Goal: Task Accomplishment & Management: Complete application form

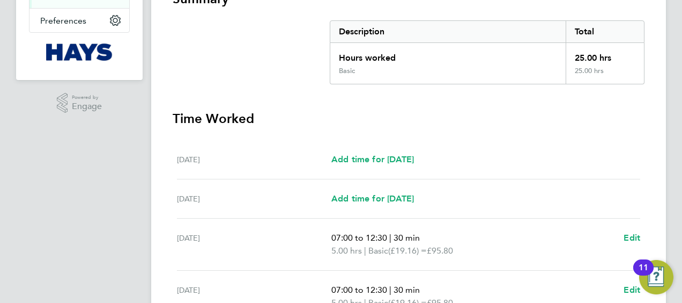
scroll to position [104, 0]
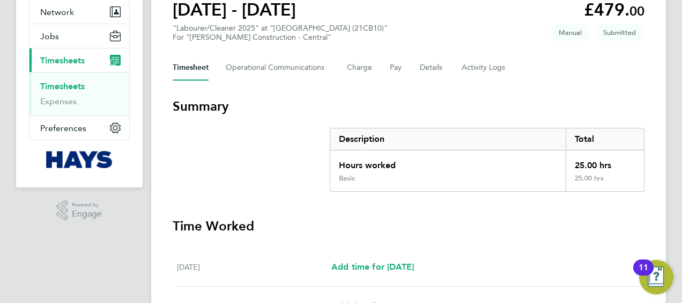
drag, startPoint x: 76, startPoint y: 86, endPoint x: 118, endPoint y: 79, distance: 42.4
click at [76, 86] on link "Timesheets" at bounding box center [62, 86] width 45 height 10
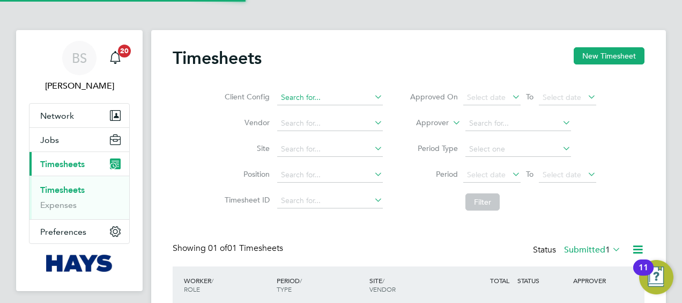
scroll to position [27, 93]
click at [78, 188] on link "Timesheets" at bounding box center [62, 190] width 45 height 10
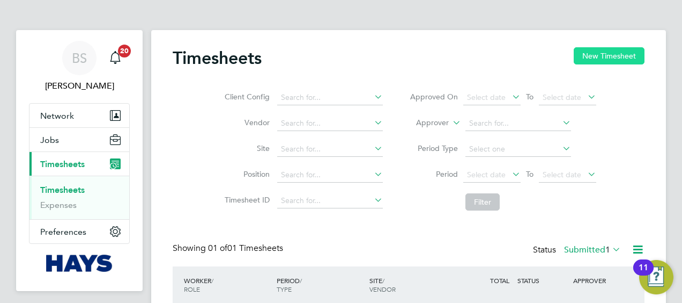
click at [598, 51] on button "New Timesheet" at bounding box center [609, 55] width 71 height 17
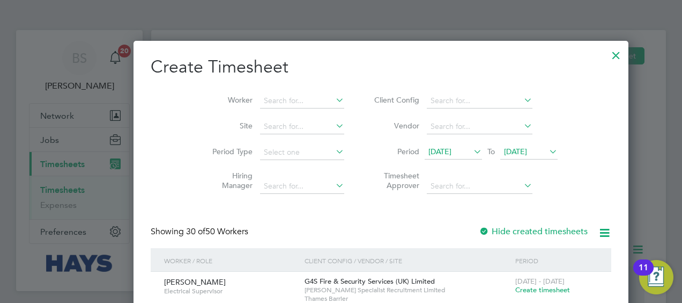
scroll to position [2163, 415]
click at [276, 95] on input at bounding box center [302, 100] width 84 height 15
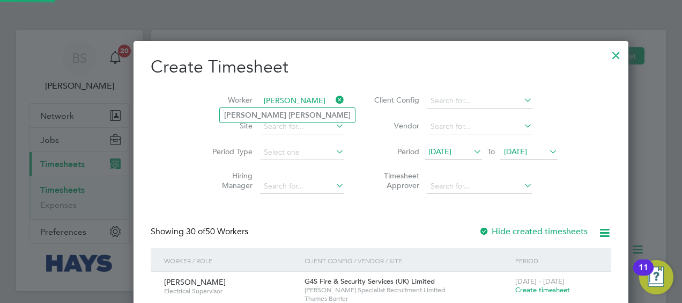
type input "[PERSON_NAME]"
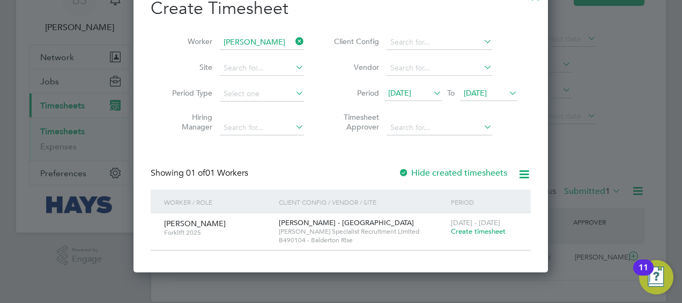
scroll to position [59, 0]
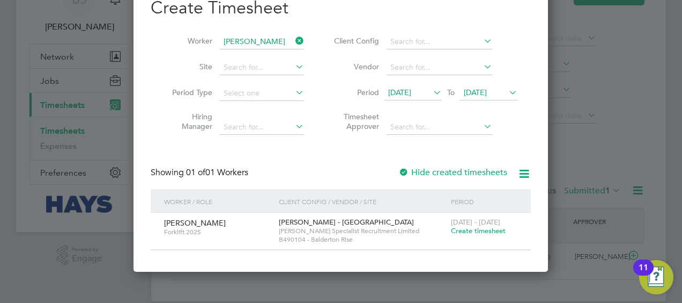
click at [428, 87] on span "[DATE]" at bounding box center [413, 93] width 57 height 14
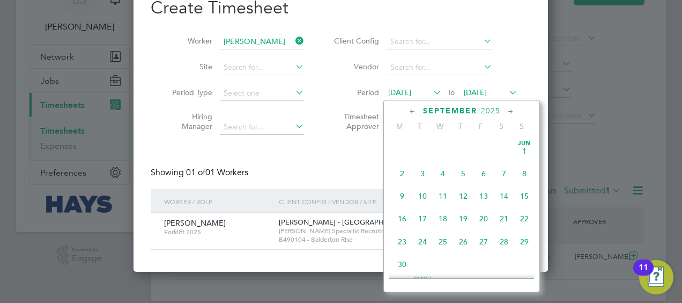
scroll to position [345, 0]
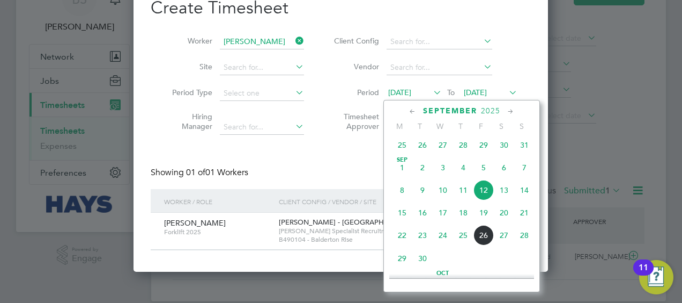
click at [568, 139] on div at bounding box center [341, 151] width 682 height 303
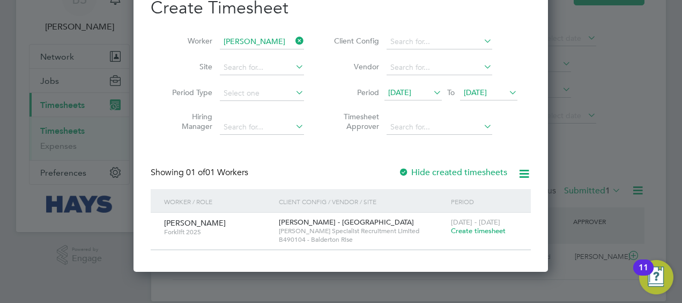
click at [565, 119] on div at bounding box center [341, 151] width 682 height 303
click at [465, 179] on div "Showing 01 of 01 Workers Hide created timesheets" at bounding box center [341, 178] width 380 height 22
click at [476, 233] on span "Create timesheet" at bounding box center [478, 230] width 55 height 9
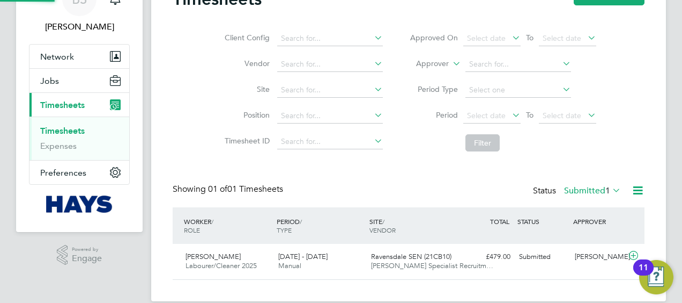
scroll to position [47, 0]
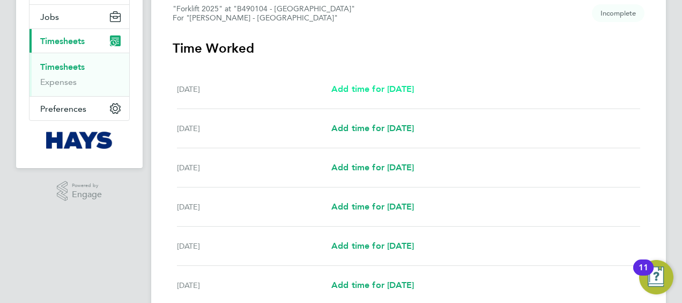
scroll to position [107, 0]
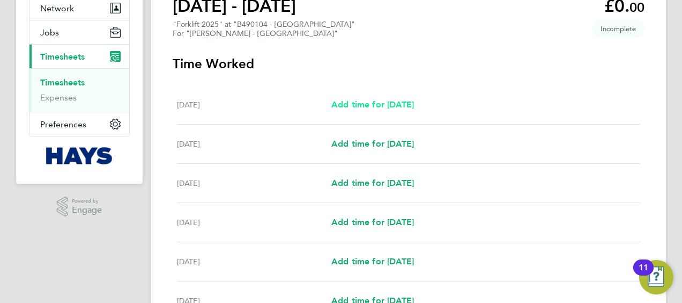
click at [396, 104] on span "Add time for [DATE]" at bounding box center [372, 104] width 83 height 10
select select "30"
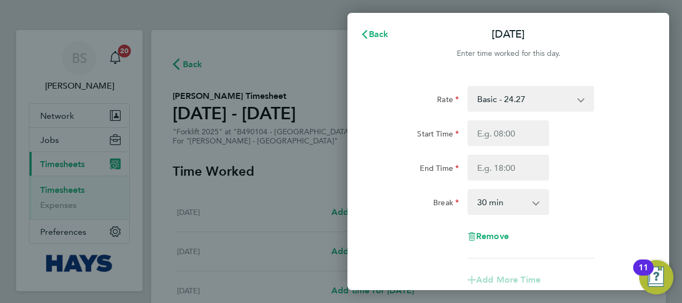
click at [525, 100] on select "Basic - 24.27 Weekday OT 39h+ - 35.27 Sat first 4h - 35.27 Sat after 4h - 46.27…" at bounding box center [525, 99] width 112 height 24
select select "30"
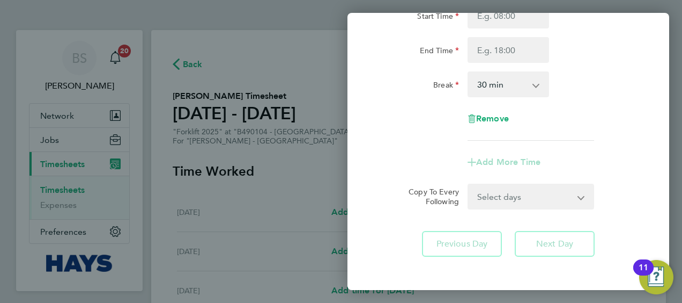
scroll to position [165, 0]
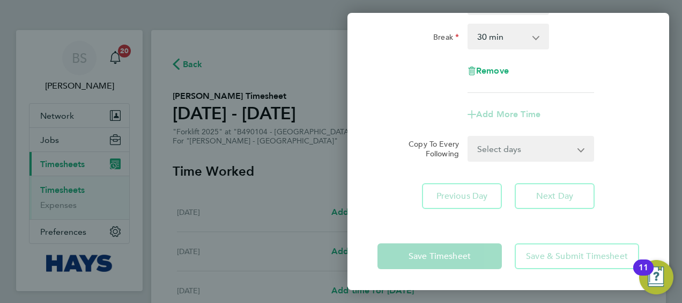
click at [551, 153] on select "Select days Day Weekday (Mon-Fri) [DATE] [DATE] [DATE] [DATE] [DATE] [DATE]" at bounding box center [525, 149] width 113 height 24
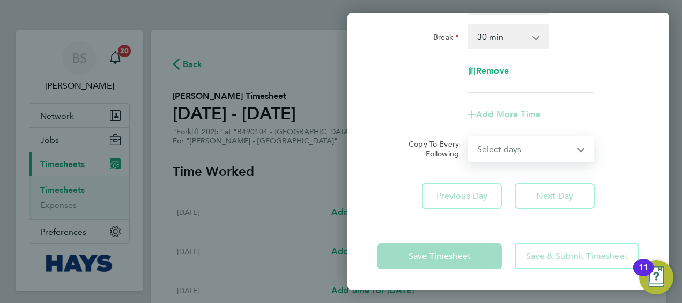
click at [557, 146] on select "Select days Day Weekday (Mon-Fri) [DATE] [DATE] [DATE] [DATE] [DATE] [DATE]" at bounding box center [525, 149] width 113 height 24
click at [558, 148] on select "Select days Day Weekday (Mon-Fri) [DATE] [DATE] [DATE] [DATE] [DATE] [DATE]" at bounding box center [525, 149] width 113 height 24
select select "DAY"
click at [469, 137] on select "Select days Day Weekday (Mon-Fri) [DATE] [DATE] [DATE] [DATE] [DATE] [DATE]" at bounding box center [525, 149] width 113 height 24
select select "[DATE]"
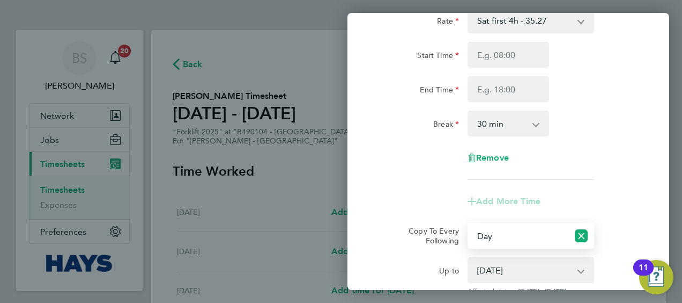
scroll to position [0, 0]
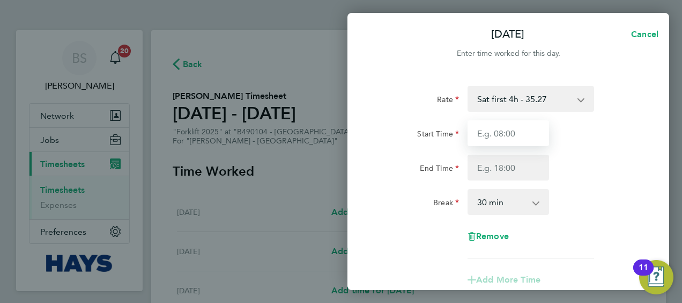
click at [526, 135] on input "Start Time" at bounding box center [509, 133] width 82 height 26
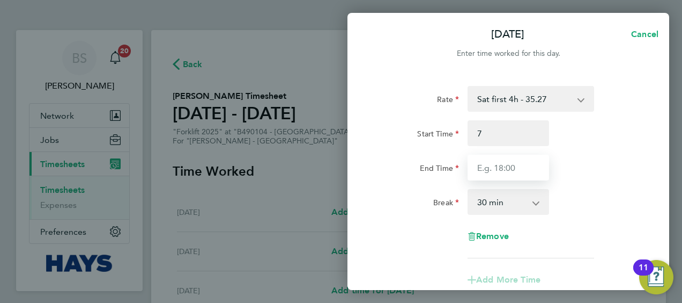
type input "07:00"
click at [514, 165] on input "End Time" at bounding box center [509, 167] width 82 height 26
type input "11:00"
click at [591, 164] on div "End Time 11:00" at bounding box center [508, 167] width 270 height 26
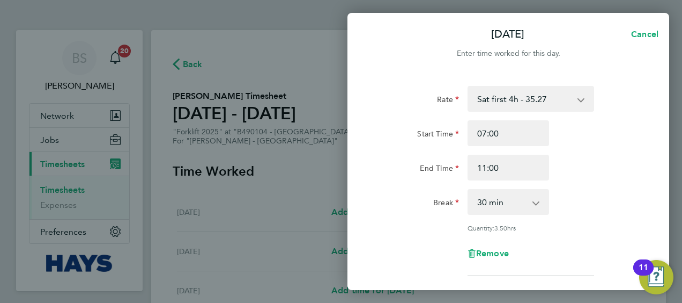
click at [526, 202] on select "0 min 15 min 30 min 45 min 60 min 75 min 90 min" at bounding box center [502, 202] width 67 height 24
click at [589, 166] on div "End Time 11:00" at bounding box center [508, 167] width 270 height 26
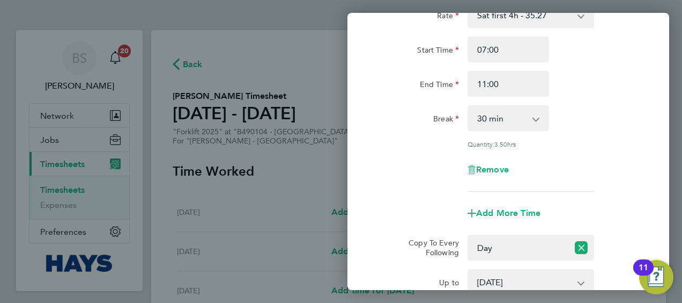
scroll to position [54, 0]
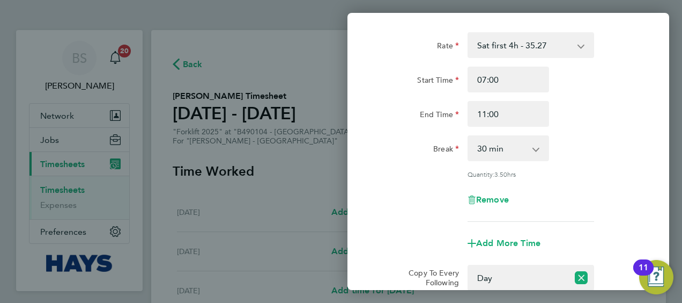
click at [525, 149] on select "0 min 15 min 30 min 45 min 60 min 75 min 90 min" at bounding box center [502, 148] width 67 height 24
select select "0"
click at [469, 136] on select "0 min 15 min 30 min 45 min 60 min 75 min 90 min" at bounding box center [502, 148] width 67 height 24
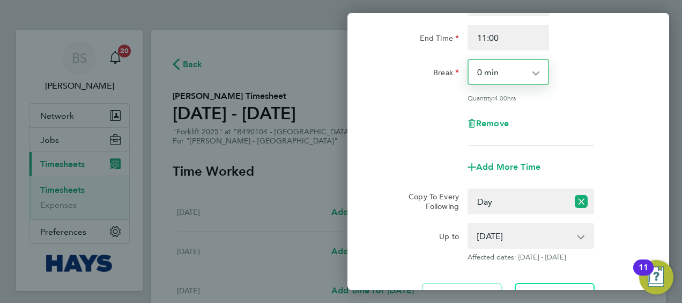
scroll to position [161, 0]
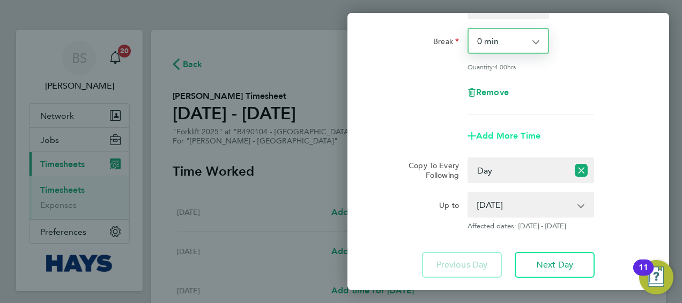
click at [510, 132] on span "Add More Time" at bounding box center [508, 135] width 64 height 10
select select "null"
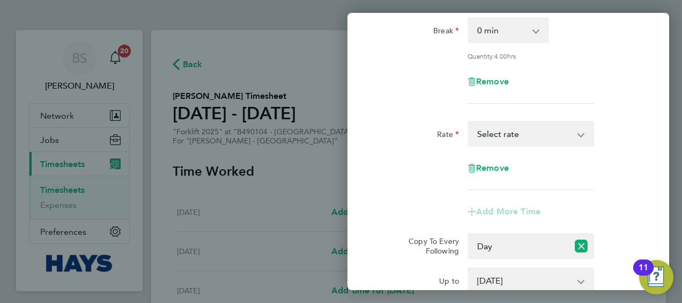
scroll to position [154, 0]
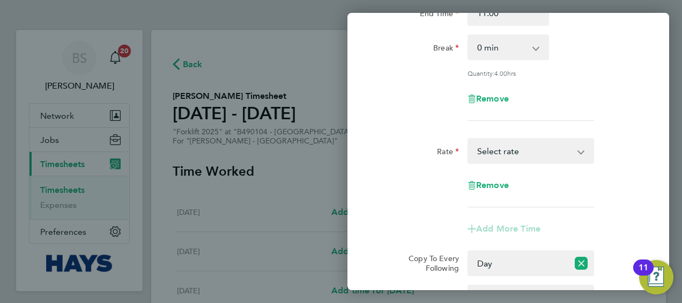
drag, startPoint x: 557, startPoint y: 147, endPoint x: 552, endPoint y: 152, distance: 6.5
click at [557, 147] on select "Basic - 24.27 Weekday OT 39h+ - 35.27 Sat first 4h - 35.27 Sat after 4h - 46.27…" at bounding box center [525, 151] width 112 height 24
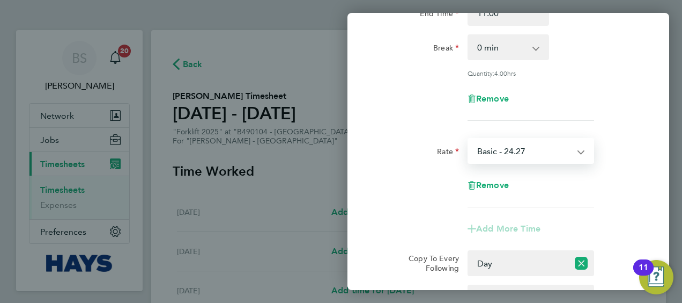
select select "30"
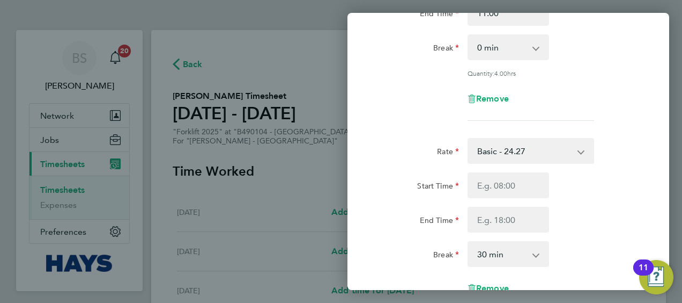
click at [577, 91] on div "Remove" at bounding box center [508, 99] width 270 height 26
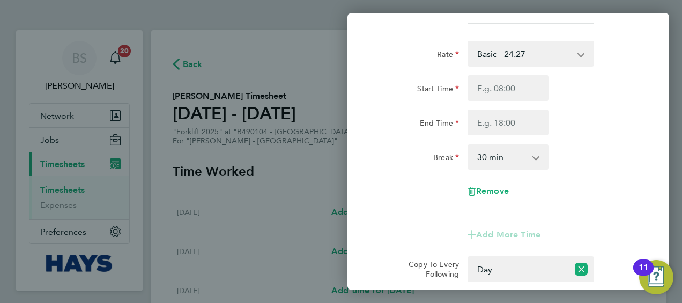
scroll to position [257, 0]
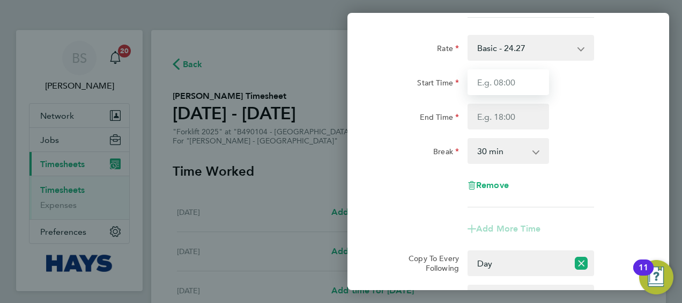
click at [502, 89] on input "Start Time" at bounding box center [509, 82] width 82 height 26
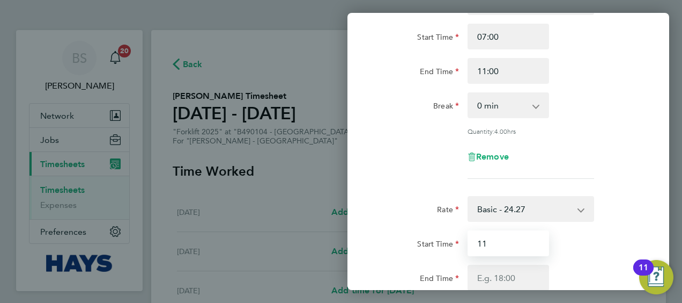
scroll to position [204, 0]
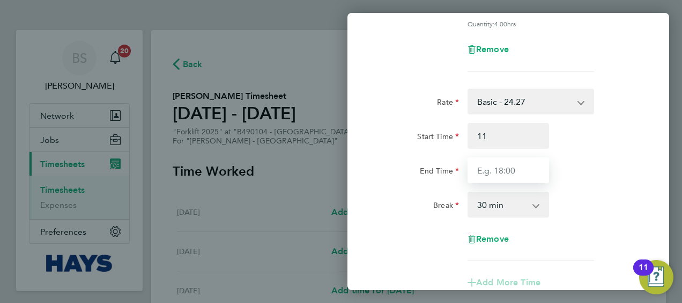
type input "11:00"
click at [515, 164] on input "End Time" at bounding box center [509, 170] width 82 height 26
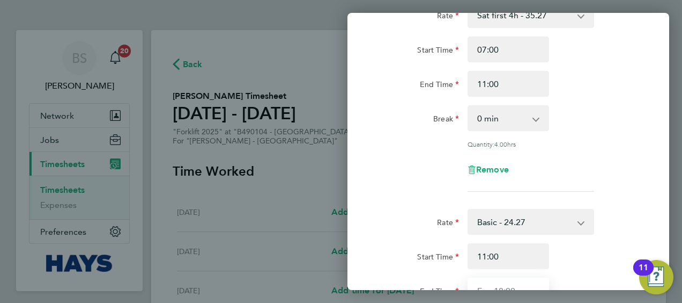
scroll to position [107, 0]
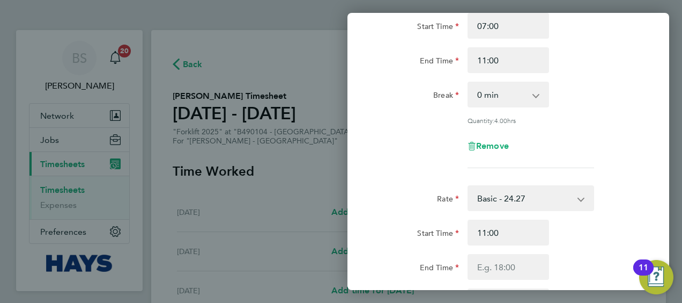
click at [563, 201] on select "Basic - 24.27 Weekday OT 39h+ - 35.27 Sat first 4h - 35.27 Sat after 4h - 46.27…" at bounding box center [525, 198] width 112 height 24
select select "30"
click at [519, 239] on input "Start Time" at bounding box center [509, 232] width 82 height 26
type input "11:00"
drag, startPoint x: 500, startPoint y: 263, endPoint x: 507, endPoint y: 265, distance: 7.3
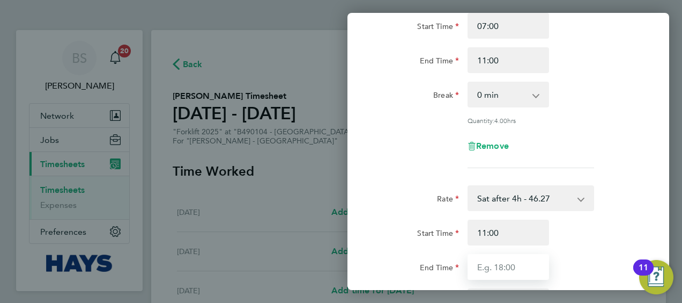
click at [500, 262] on input "End Time" at bounding box center [509, 267] width 82 height 26
type input "15:00"
click at [584, 137] on div "Remove" at bounding box center [508, 146] width 270 height 26
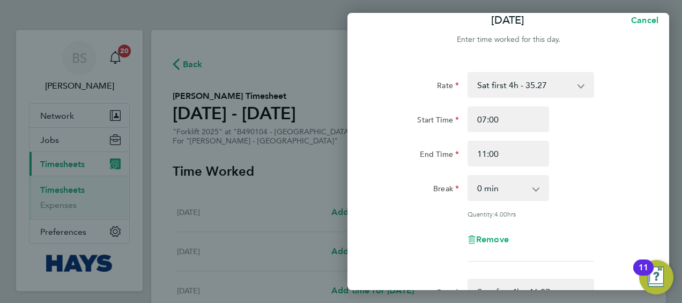
scroll to position [0, 0]
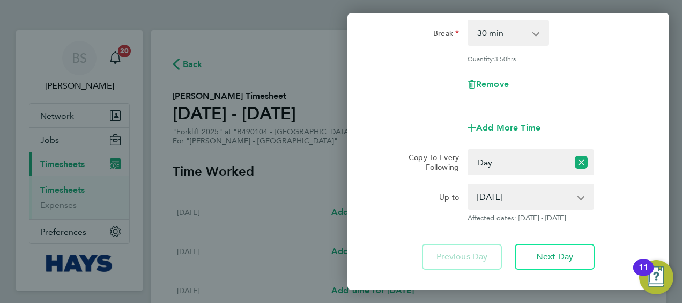
click at [604, 125] on div "Add More Time" at bounding box center [508, 128] width 270 height 26
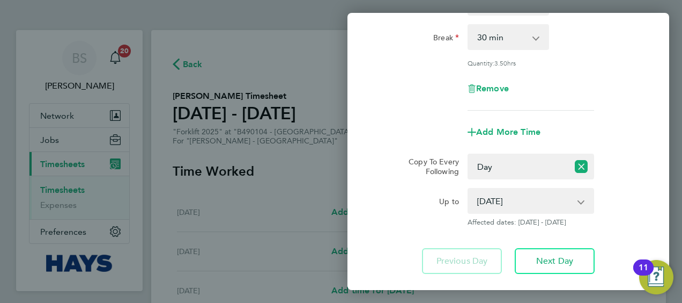
scroll to position [434, 0]
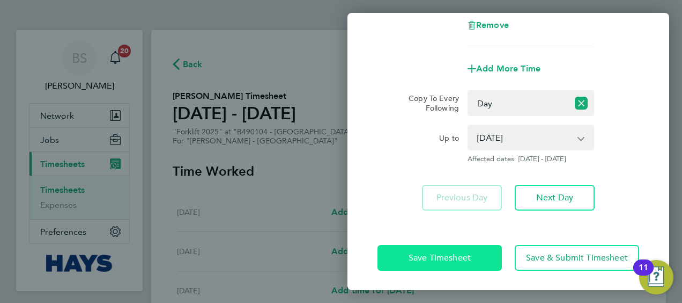
click at [478, 260] on button "Save Timesheet" at bounding box center [440, 258] width 124 height 26
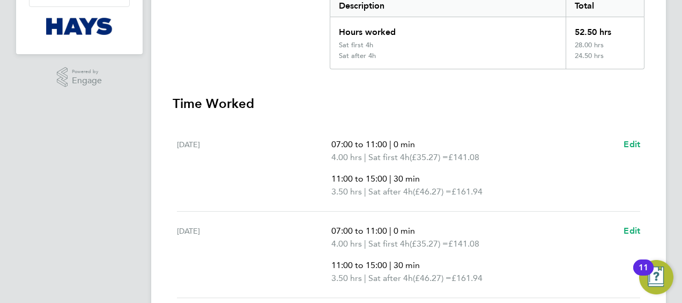
scroll to position [215, 0]
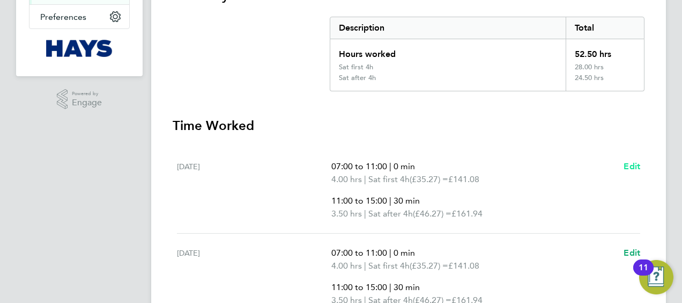
click at [630, 164] on span "Edit" at bounding box center [632, 166] width 17 height 10
select select "30"
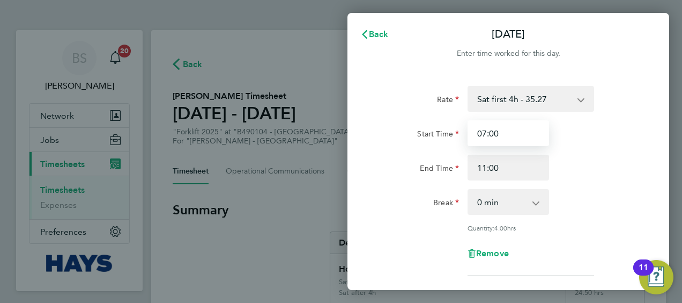
click at [518, 132] on input "07:00" at bounding box center [509, 133] width 82 height 26
drag, startPoint x: 510, startPoint y: 138, endPoint x: 115, endPoint y: 109, distance: 395.8
click at [192, 110] on div "Back [DATE] Enter time worked for this day. Rate Sat first 4h - 35.27 Basic - 2…" at bounding box center [341, 151] width 682 height 303
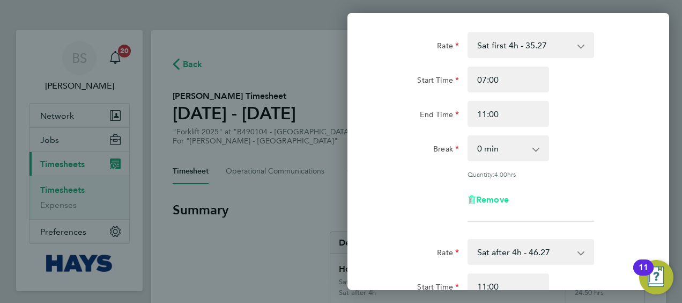
click at [490, 201] on span "Remove" at bounding box center [492, 199] width 33 height 10
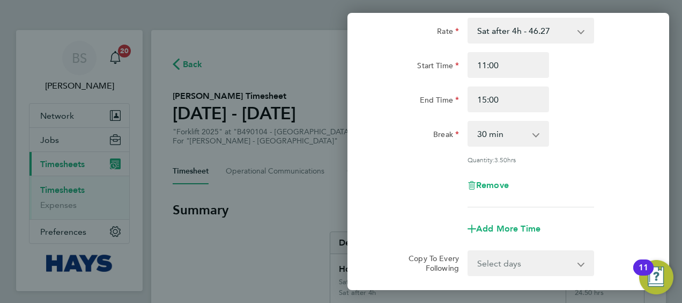
scroll to position [21, 0]
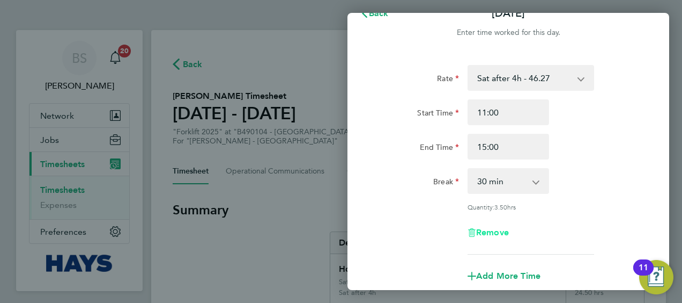
click at [496, 229] on span "Remove" at bounding box center [492, 232] width 33 height 10
select select "null"
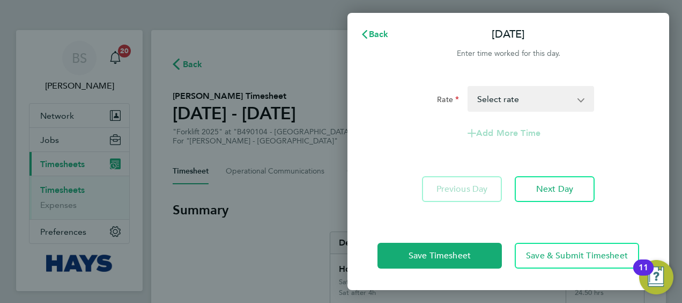
scroll to position [0, 0]
click at [458, 69] on div at bounding box center [509, 66] width 322 height 13
click at [580, 97] on div "Basic - 24.27 Weekday OT 39h+ - 35.27 Sat first 4h - 35.27 Sat after 4h - 46.27…" at bounding box center [531, 99] width 127 height 26
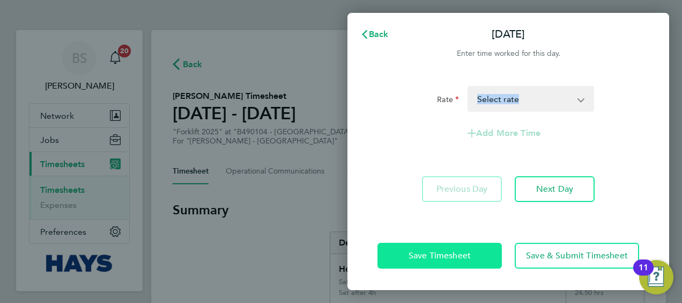
click at [460, 256] on span "Save Timesheet" at bounding box center [440, 255] width 62 height 11
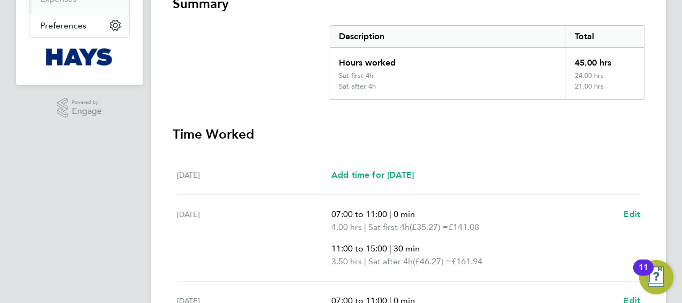
scroll to position [268, 0]
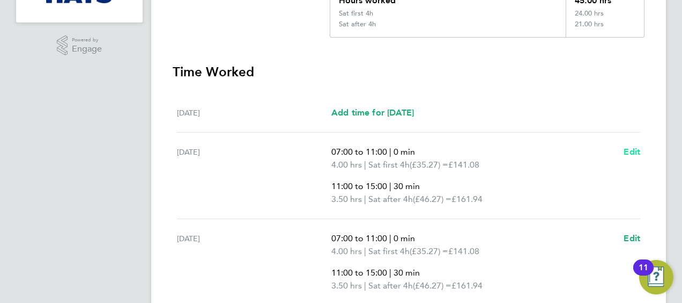
click at [624, 156] on link "Edit" at bounding box center [632, 151] width 17 height 13
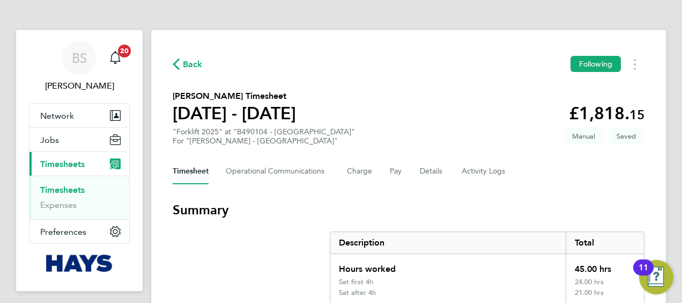
select select "30"
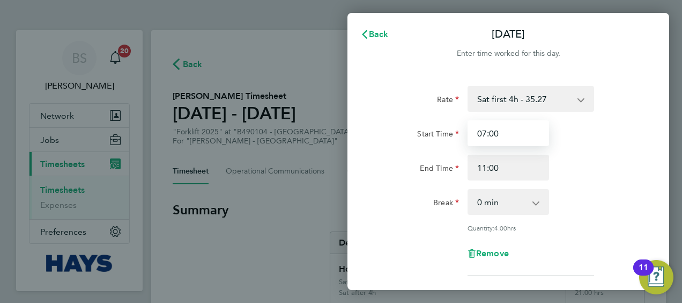
drag, startPoint x: 520, startPoint y: 134, endPoint x: 292, endPoint y: 131, distance: 228.5
click at [337, 131] on div "Back [DATE] Enter time worked for this day. Rate Sat first 4h - 35.27 Basic - 2…" at bounding box center [341, 151] width 682 height 303
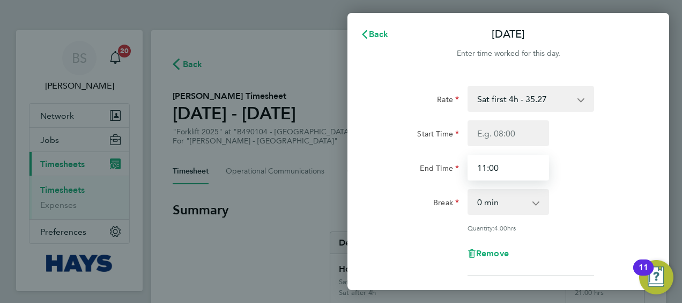
drag, startPoint x: 482, startPoint y: 167, endPoint x: 369, endPoint y: 162, distance: 112.8
click at [415, 162] on div "Start Time End Time 11:00" at bounding box center [508, 150] width 270 height 60
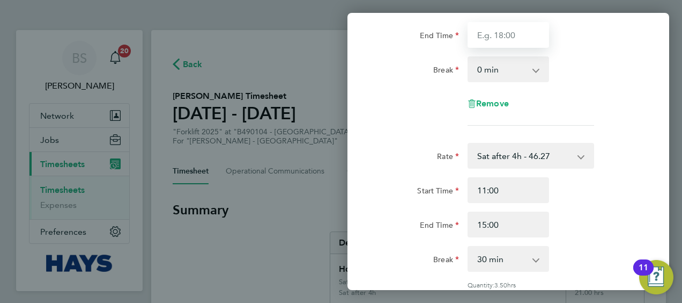
scroll to position [54, 0]
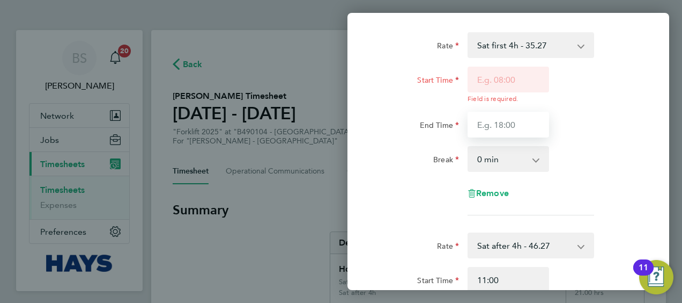
click at [488, 112] on input "End Time" at bounding box center [509, 125] width 82 height 26
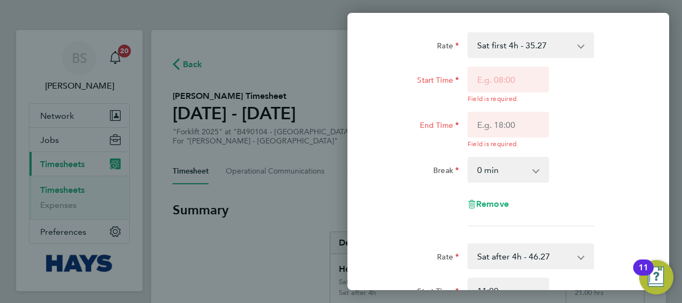
click at [599, 122] on div "End Time Field is required." at bounding box center [508, 130] width 270 height 36
click at [530, 125] on input "End Time" at bounding box center [509, 125] width 82 height 26
click at [607, 121] on div "End Time Field is required." at bounding box center [508, 130] width 270 height 36
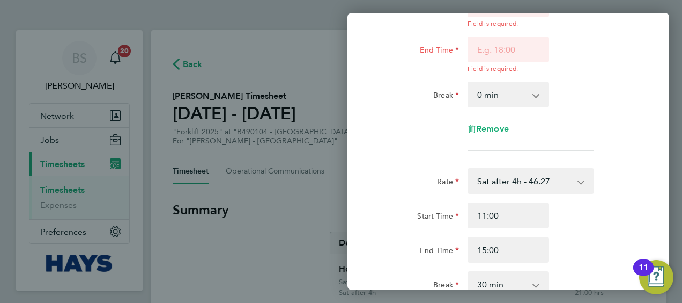
scroll to position [161, 0]
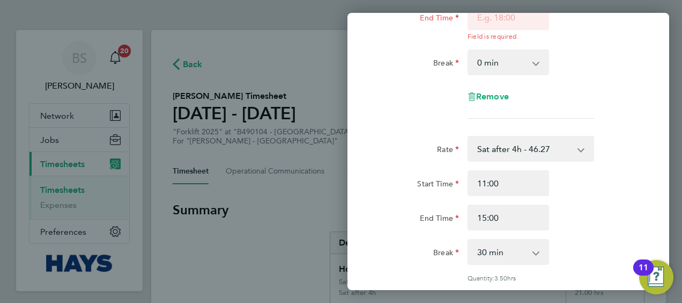
click at [554, 146] on select "Sat after 4h - 46.27 Basic - 24.27 Weekday OT 39h+ - 35.27 Sat first 4h - 35.27…" at bounding box center [525, 149] width 112 height 24
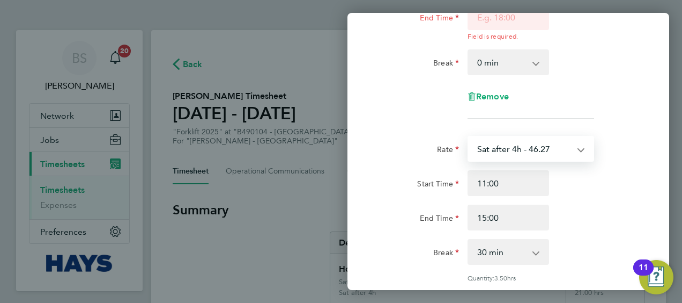
click at [596, 92] on div "Remove" at bounding box center [508, 97] width 270 height 26
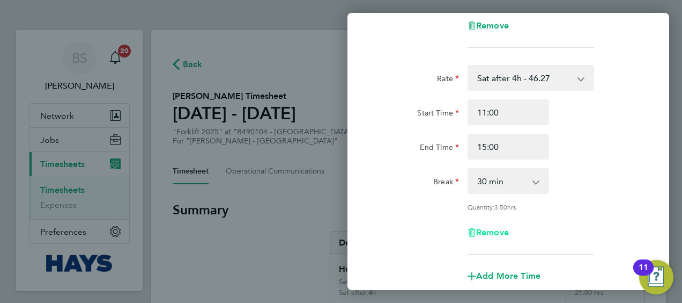
click at [493, 233] on span "Remove" at bounding box center [492, 232] width 33 height 10
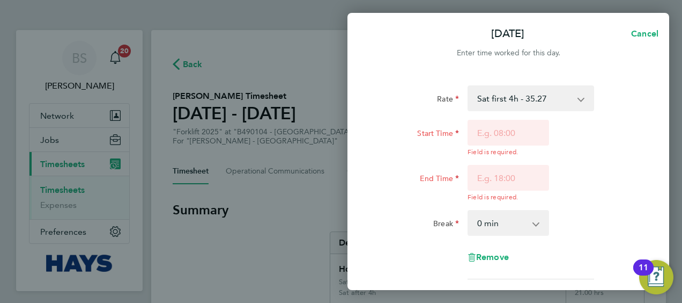
scroll to position [0, 0]
click at [523, 131] on input "Start Time" at bounding box center [509, 133] width 82 height 26
click at [562, 91] on select "Sat first 4h - 35.27 Basic - 24.27 Weekday OT 39h+ - 35.27 Sat after 4h - 46.27…" at bounding box center [525, 99] width 112 height 24
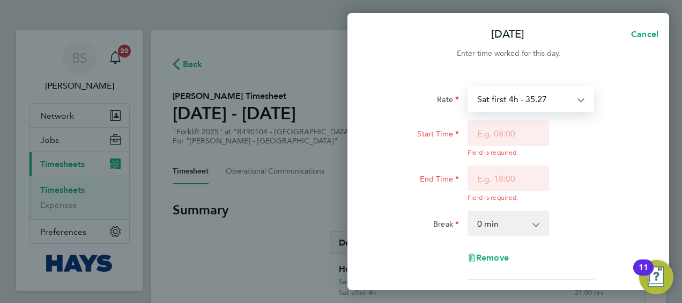
click at [621, 116] on div "Rate Sat first 4h - 35.27 Basic - 24.27 Weekday OT 39h+ - 35.27 Sat after 4h - …" at bounding box center [509, 183] width 262 height 194
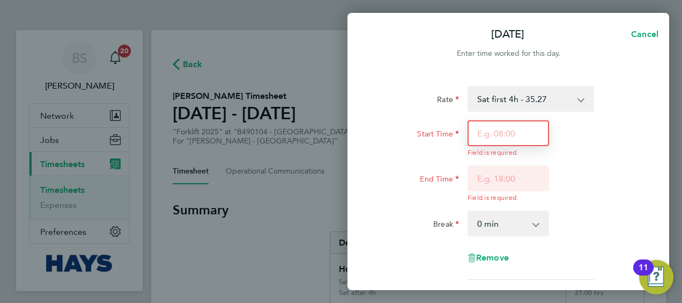
click at [514, 133] on input "Start Time" at bounding box center [509, 133] width 82 height 26
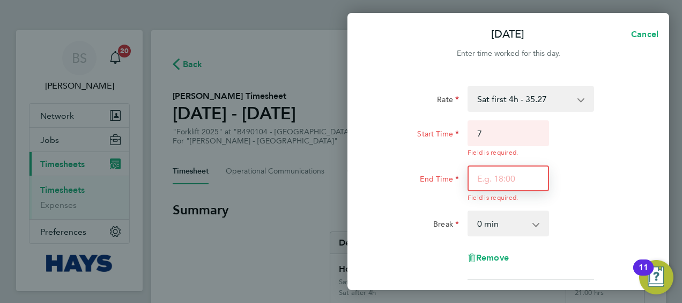
type input "07:00"
click at [505, 181] on div "Field is required." at bounding box center [509, 183] width 82 height 36
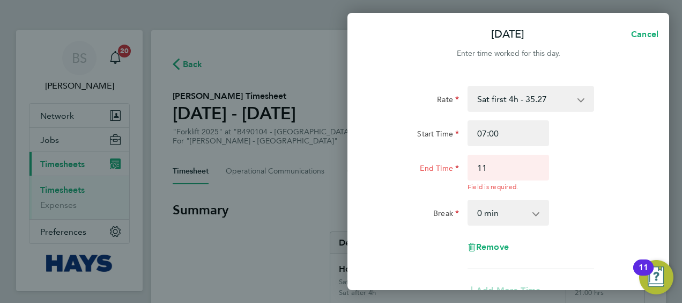
type input "11:00"
click at [579, 185] on div "Rate Sat first 4h - 35.27 Basic - 24.27 Weekday OT 39h+ - 35.27 Sat after 4h - …" at bounding box center [509, 177] width 262 height 183
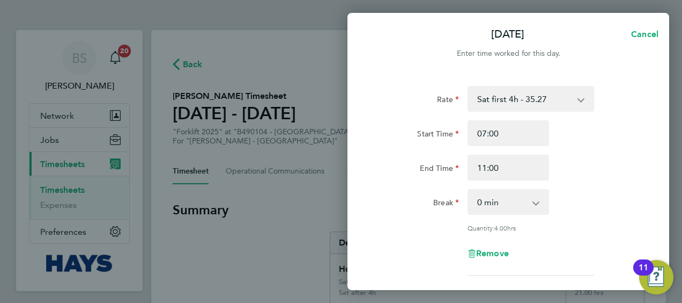
scroll to position [54, 0]
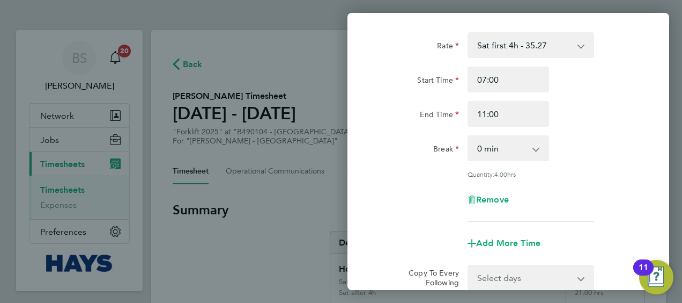
click at [514, 150] on select "0 min 15 min 30 min 45 min 60 min 75 min 90 min" at bounding box center [502, 148] width 67 height 24
click at [599, 167] on div "Rate Sat first 4h - 35.27 Basic - 24.27 Weekday OT 39h+ - 35.27 Sat after 4h - …" at bounding box center [509, 126] width 262 height 189
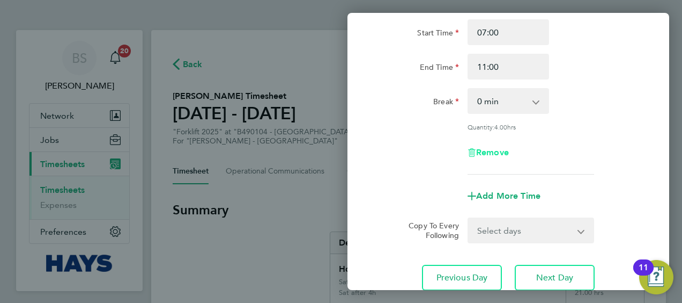
scroll to position [128, 0]
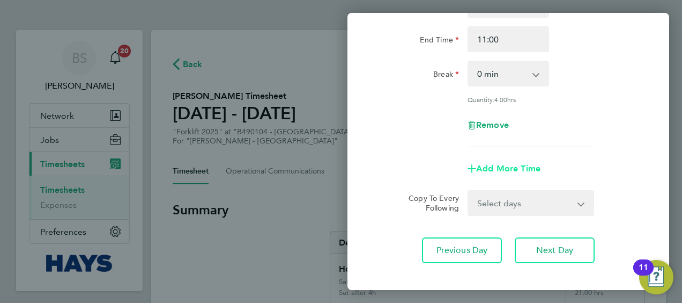
click at [522, 165] on span "Add More Time" at bounding box center [508, 168] width 64 height 10
select select "null"
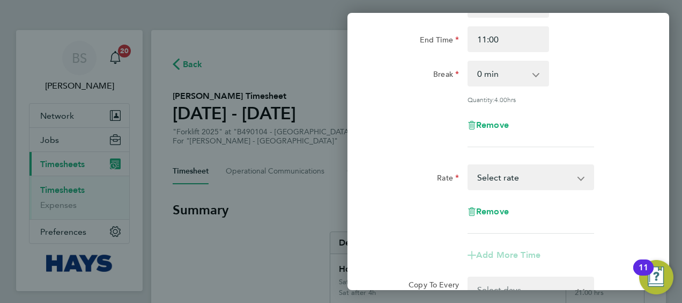
scroll to position [235, 0]
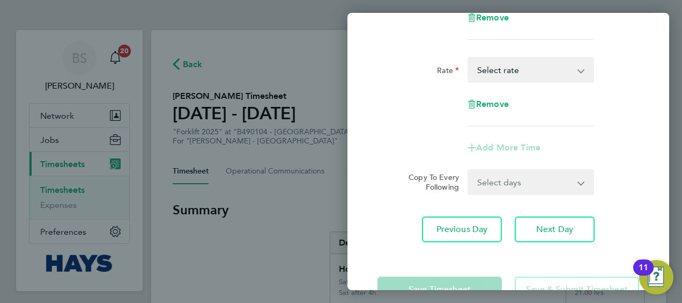
click at [521, 76] on select "Basic - 24.27 Weekday OT 39h+ - 35.27 Sat first 4h - 35.27 Sat after 4h - 46.27…" at bounding box center [525, 70] width 112 height 24
click at [632, 105] on div "Remove" at bounding box center [508, 104] width 270 height 26
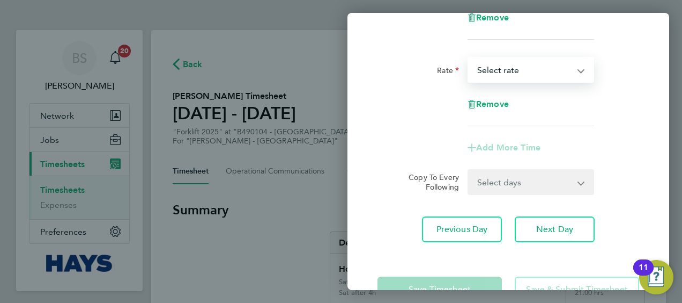
drag, startPoint x: 540, startPoint y: 73, endPoint x: 540, endPoint y: 82, distance: 8.6
click at [539, 74] on select "Basic - 24.27 Weekday OT 39h+ - 35.27 Sat first 4h - 35.27 Sat after 4h - 46.27…" at bounding box center [525, 70] width 112 height 24
select select "30"
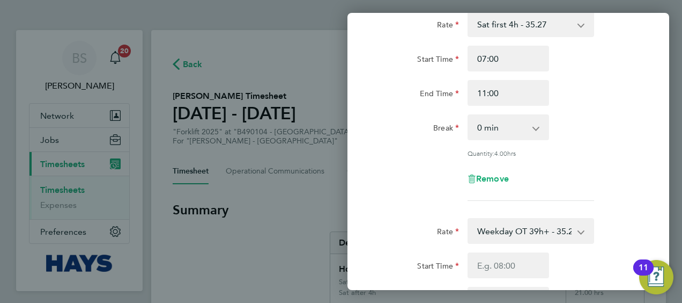
click at [548, 231] on select "Weekday OT 39h+ - 35.27 Basic - 24.27 Sat first 4h - 35.27 Sat after 4h - 46.27…" at bounding box center [525, 231] width 112 height 24
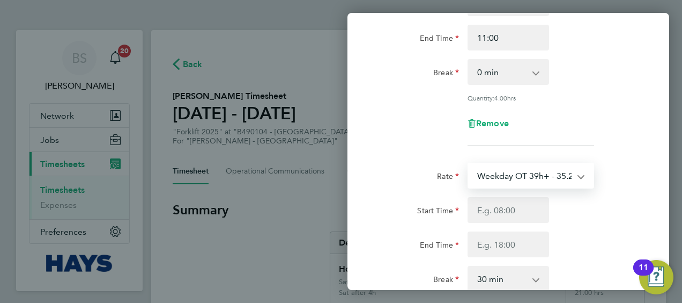
scroll to position [182, 0]
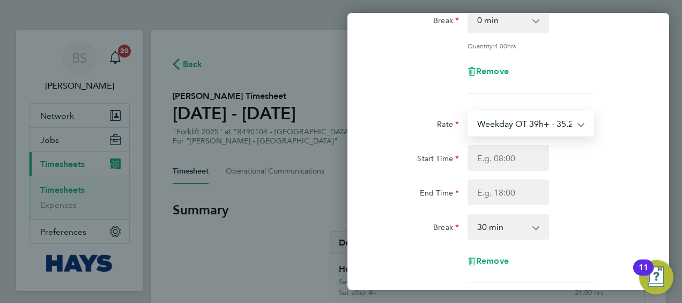
click at [531, 123] on select "Weekday OT 39h+ - 35.27 Basic - 24.27 Sat first 4h - 35.27 Sat after 4h - 46.27…" at bounding box center [525, 124] width 112 height 24
select select "30"
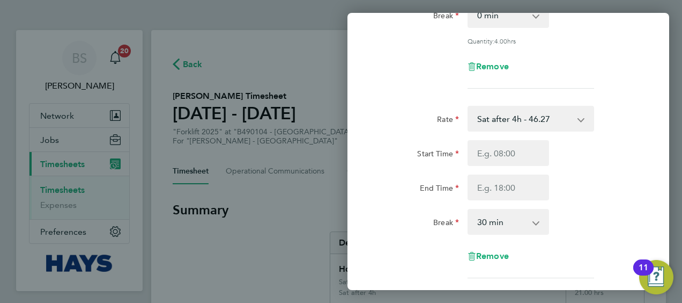
scroll to position [235, 0]
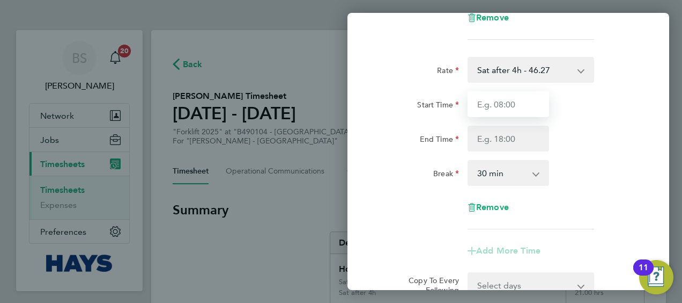
click at [506, 109] on input "Start Time" at bounding box center [509, 104] width 82 height 26
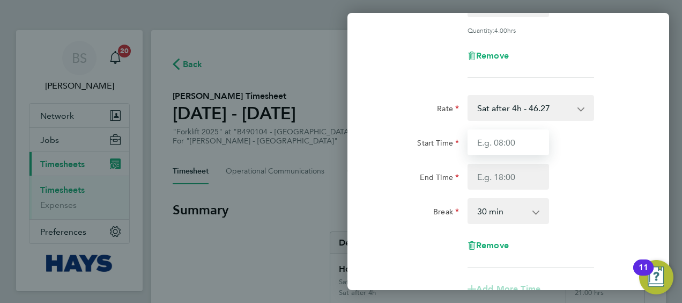
scroll to position [215, 0]
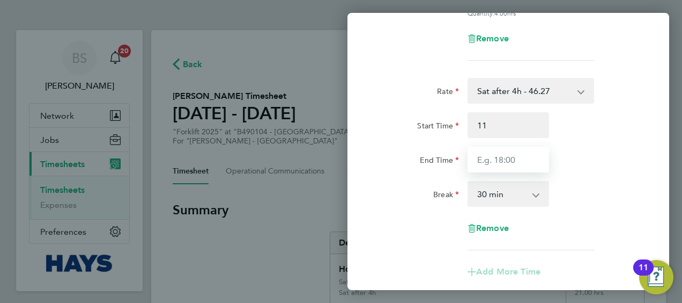
type input "11:00"
click at [514, 162] on input "End Time" at bounding box center [509, 159] width 82 height 26
type input "15:00"
click at [584, 164] on div "End Time 15:00" at bounding box center [508, 159] width 270 height 26
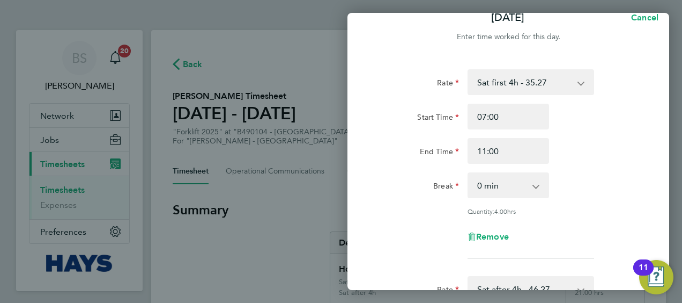
scroll to position [0, 0]
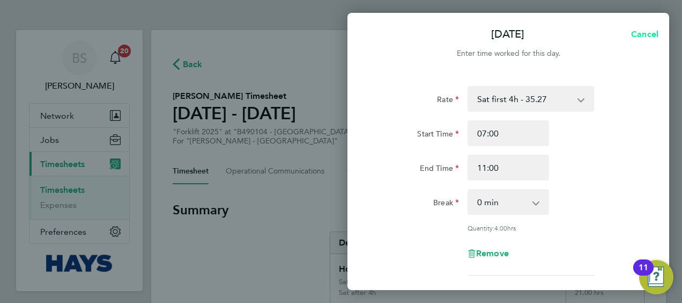
click at [641, 36] on span "Cancel" at bounding box center [643, 34] width 31 height 10
select select "30"
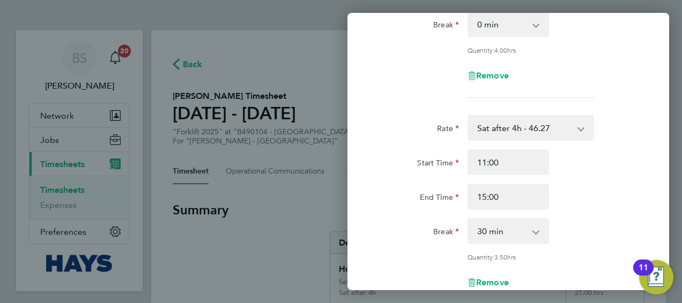
scroll to position [107, 0]
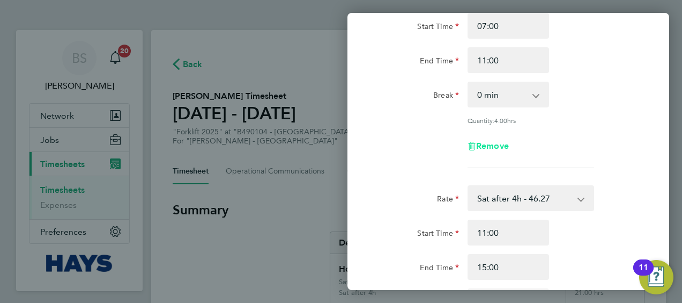
click at [495, 143] on span "Remove" at bounding box center [492, 146] width 33 height 10
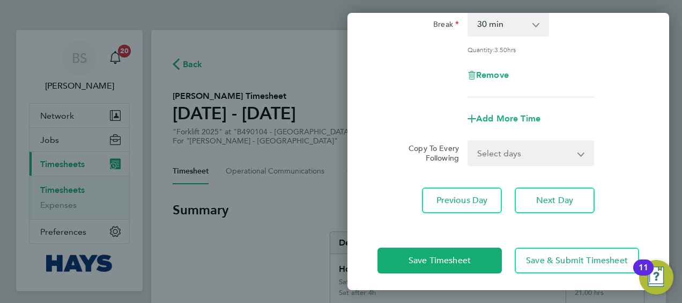
scroll to position [0, 0]
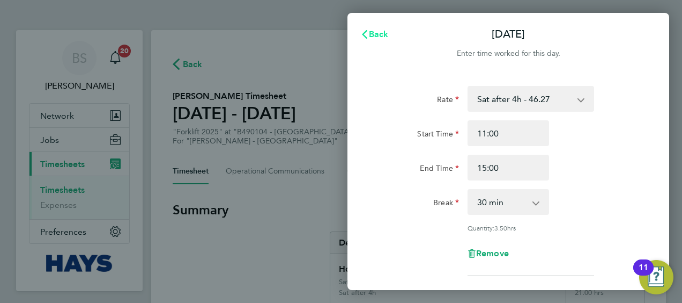
drag, startPoint x: 385, startPoint y: 34, endPoint x: 379, endPoint y: 34, distance: 5.9
click at [385, 35] on span "Back" at bounding box center [379, 34] width 20 height 10
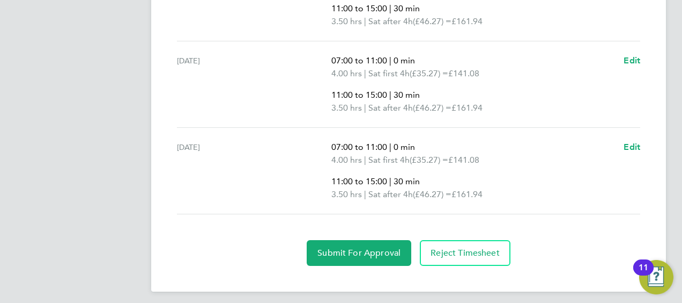
scroll to position [709, 0]
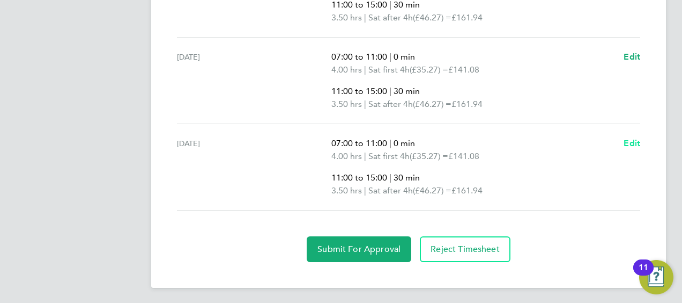
click at [629, 139] on span "Edit" at bounding box center [632, 143] width 17 height 10
select select "30"
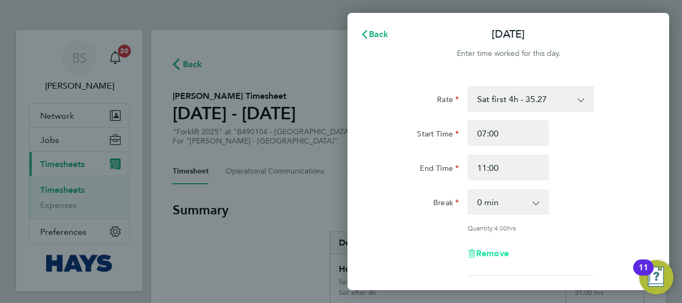
click at [495, 253] on span "Remove" at bounding box center [492, 253] width 33 height 10
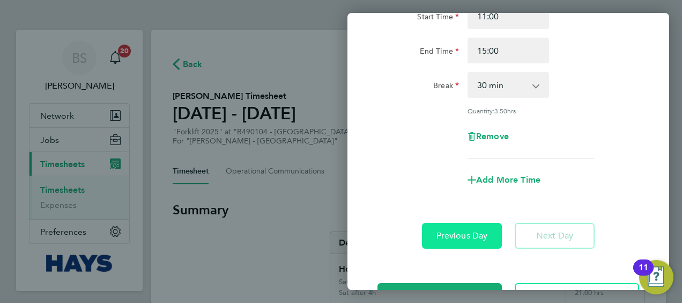
scroll to position [156, 0]
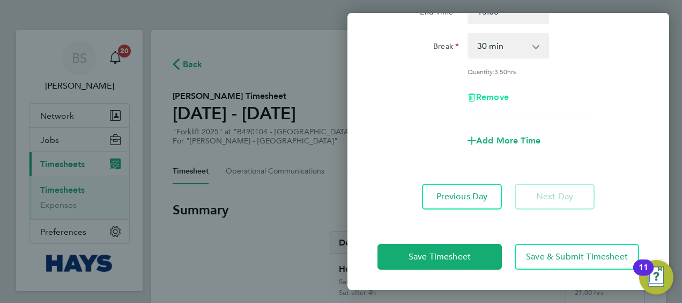
click at [491, 99] on span "Remove" at bounding box center [492, 97] width 33 height 10
select select "null"
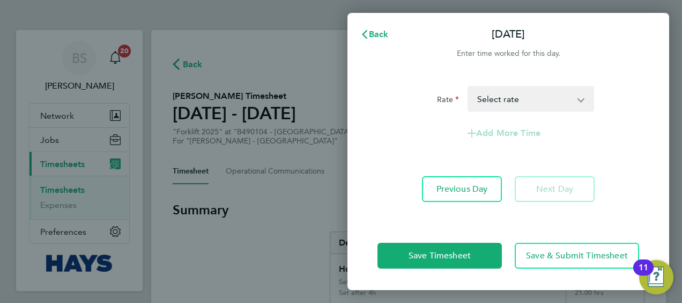
scroll to position [0, 0]
click at [461, 194] on button "Previous Day" at bounding box center [462, 189] width 80 height 26
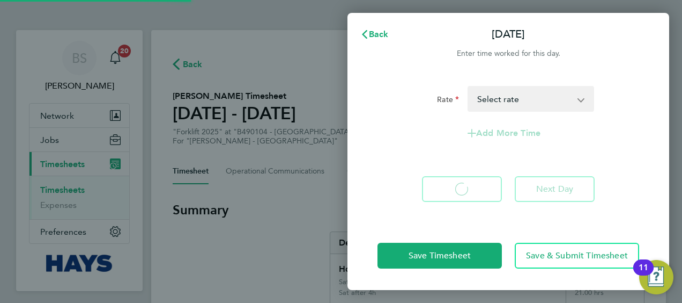
select select "30"
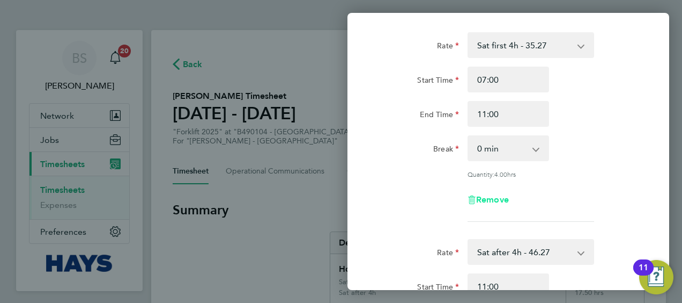
click at [486, 198] on span "Remove" at bounding box center [492, 199] width 33 height 10
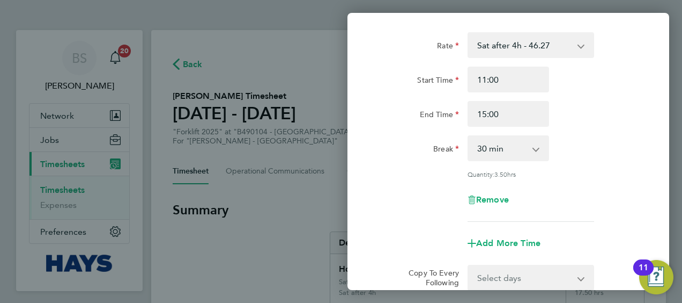
scroll to position [182, 0]
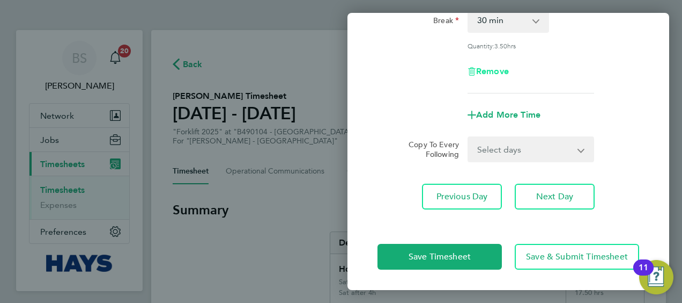
click at [487, 72] on span "Remove" at bounding box center [492, 71] width 33 height 10
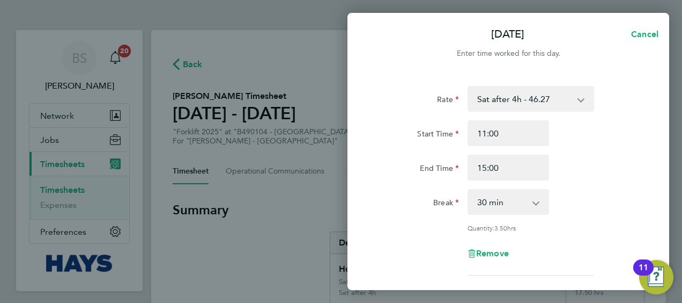
select select "null"
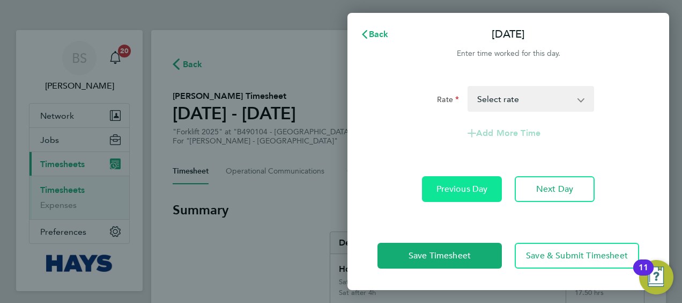
click at [460, 184] on span "Previous Day" at bounding box center [462, 188] width 51 height 11
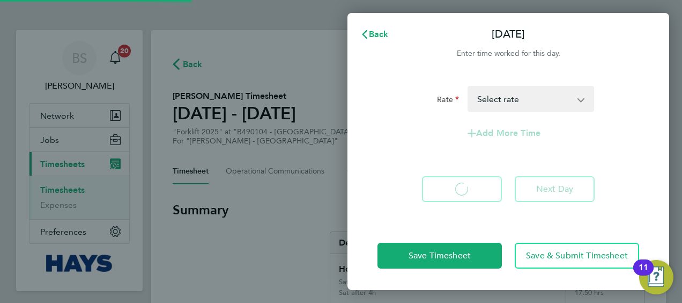
select select "30"
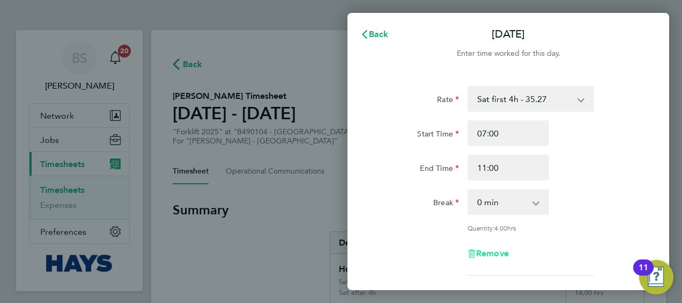
click at [493, 249] on span "Remove" at bounding box center [492, 253] width 33 height 10
click at [492, 251] on span "Remove" at bounding box center [492, 253] width 33 height 10
select select "null"
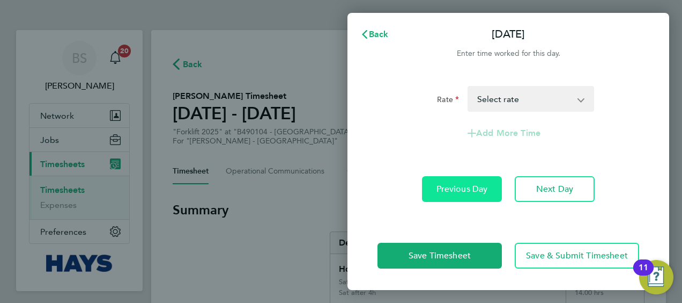
click at [461, 188] on span "Previous Day" at bounding box center [462, 188] width 51 height 11
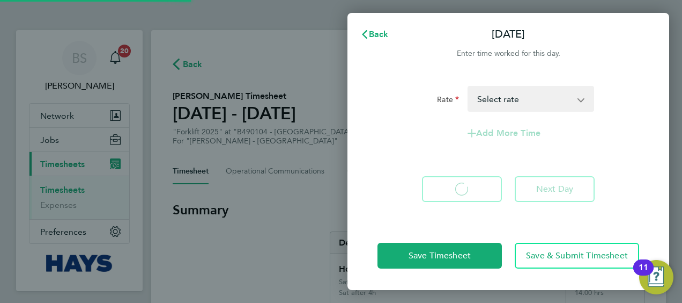
select select "30"
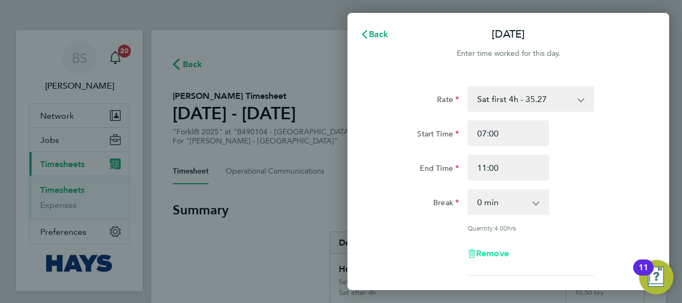
click at [499, 255] on span "Remove" at bounding box center [492, 253] width 33 height 10
click at [498, 254] on span "Remove" at bounding box center [492, 253] width 33 height 10
select select "null"
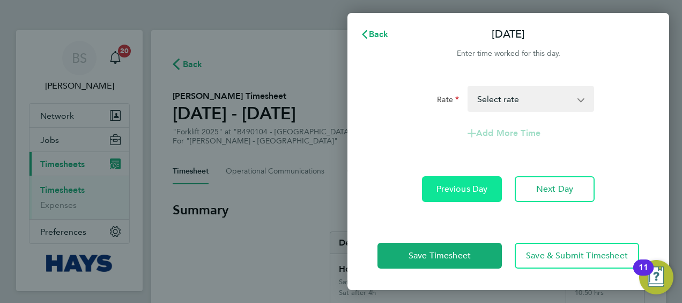
click at [475, 189] on span "Previous Day" at bounding box center [462, 188] width 51 height 11
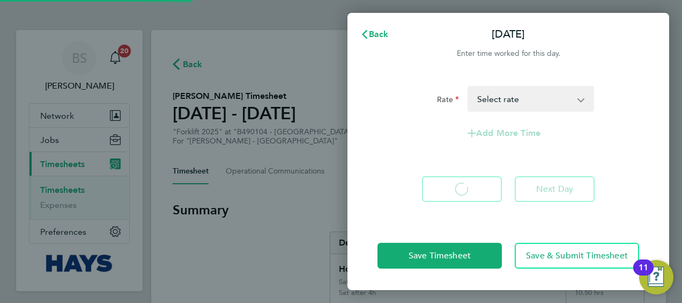
select select "30"
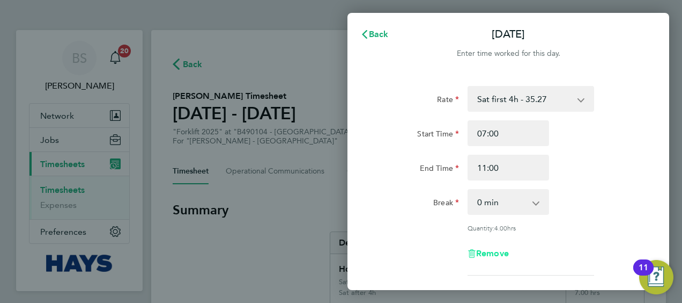
click at [497, 250] on span "Remove" at bounding box center [492, 253] width 33 height 10
click at [505, 248] on span "Remove" at bounding box center [492, 253] width 33 height 10
select select "null"
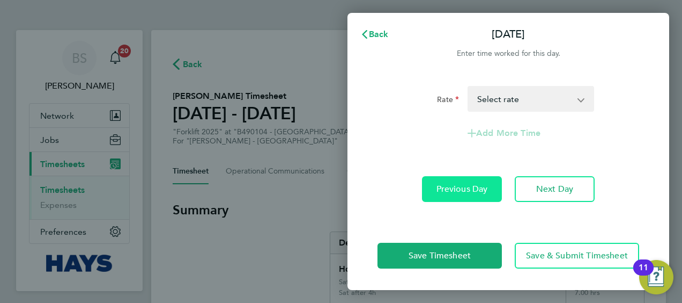
click at [486, 191] on span "Previous Day" at bounding box center [462, 188] width 51 height 11
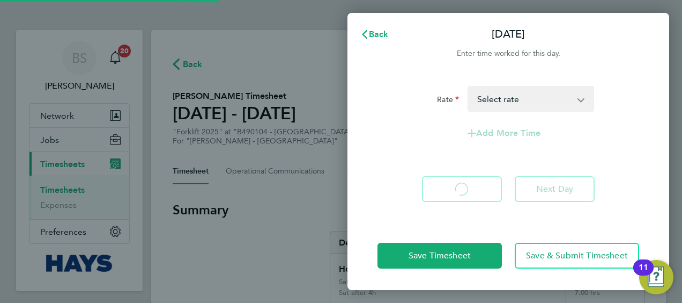
select select "30"
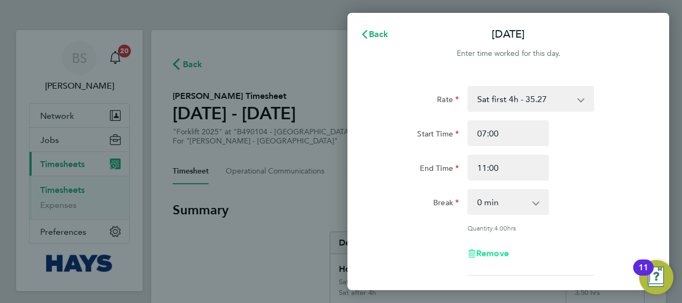
click at [489, 252] on span "Remove" at bounding box center [492, 253] width 33 height 10
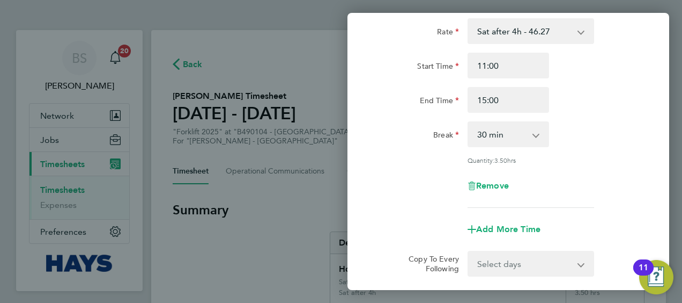
scroll to position [107, 0]
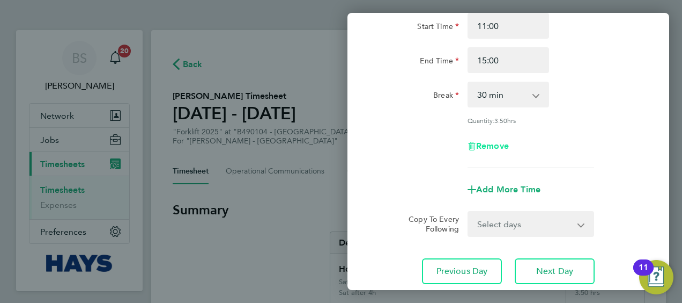
click at [476, 146] on span "Remove" at bounding box center [492, 146] width 33 height 10
select select "null"
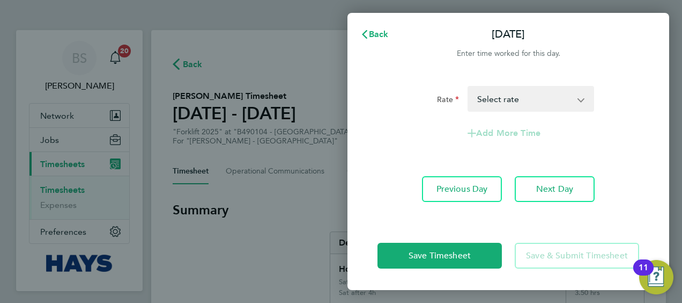
scroll to position [0, 0]
click at [467, 196] on button "Previous Day" at bounding box center [462, 189] width 80 height 26
select select "30"
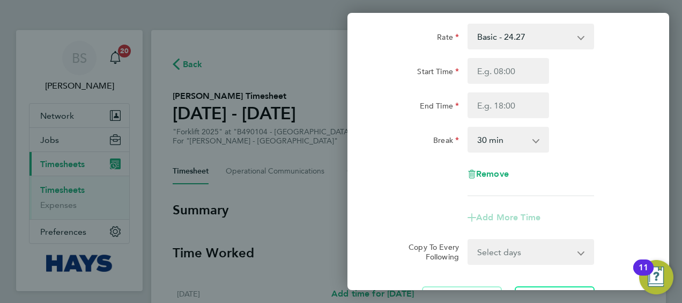
scroll to position [54, 0]
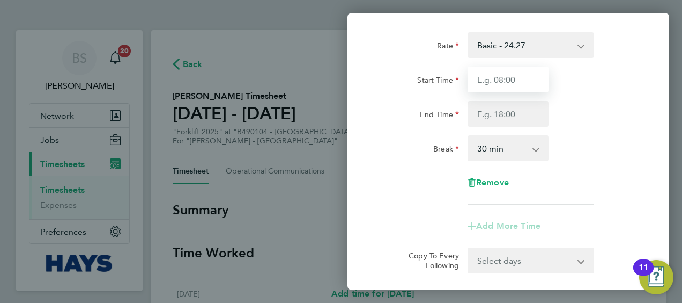
click at [505, 84] on input "Start Time" at bounding box center [509, 80] width 82 height 26
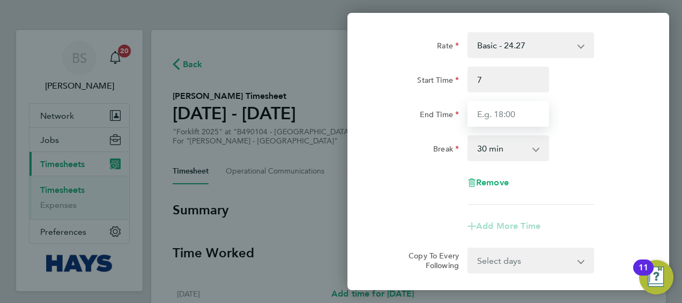
type input "07:00"
click at [497, 108] on input "End Time" at bounding box center [509, 114] width 82 height 26
type input "11:00"
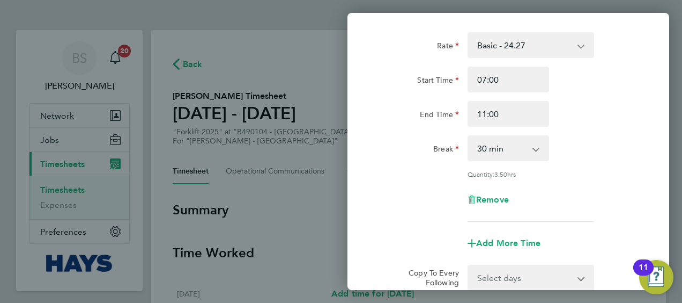
click at [586, 159] on div "Break 0 min 15 min 30 min 45 min 60 min 75 min 90 min" at bounding box center [508, 148] width 270 height 26
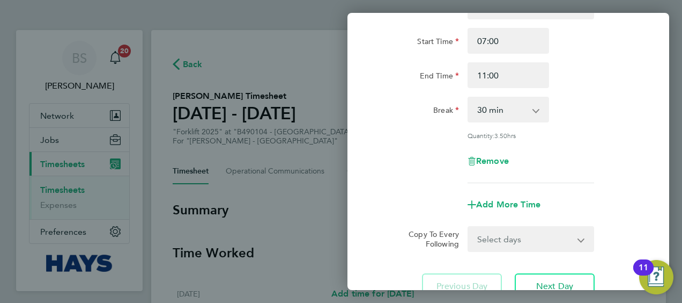
scroll to position [161, 0]
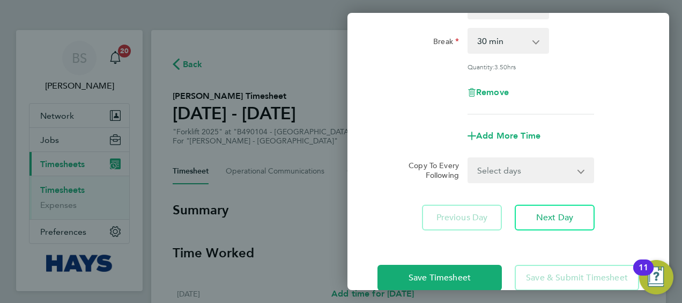
click at [541, 168] on select "Select days Day Weekday (Mon-Fri) [DATE] [DATE] [DATE] [DATE] [DATE] [DATE]" at bounding box center [525, 170] width 113 height 24
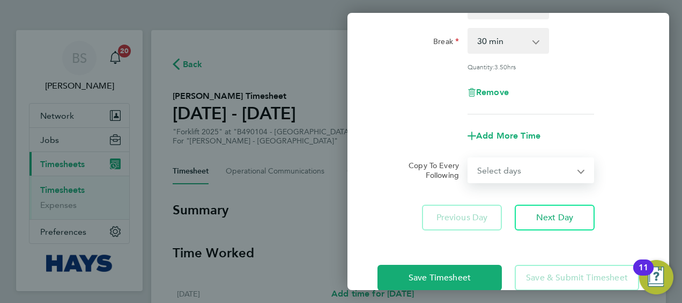
click at [656, 102] on div "Rate Basic - 24.27 Weekday OT 39h+ - 35.27 Sat first 4h - 35.27 Sat after 4h - …" at bounding box center [509, 77] width 322 height 331
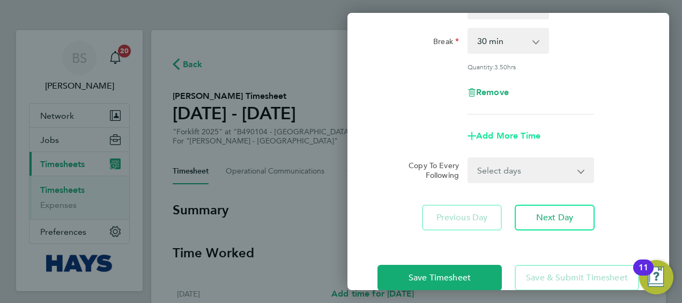
click at [509, 131] on span "Add More Time" at bounding box center [508, 135] width 64 height 10
select select "null"
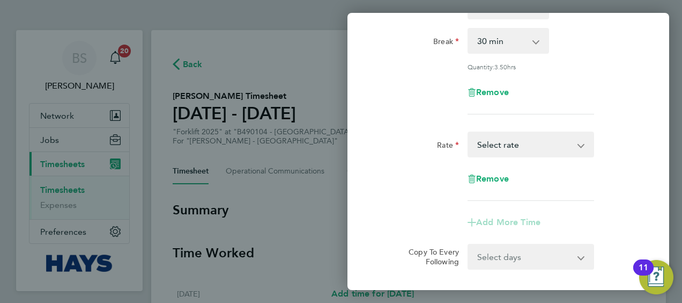
click at [512, 134] on select "Basic - 24.27 Weekday OT 39h+ - 35.27 Sat first 4h - 35.27 Sat after 4h - 46.27…" at bounding box center [525, 144] width 112 height 24
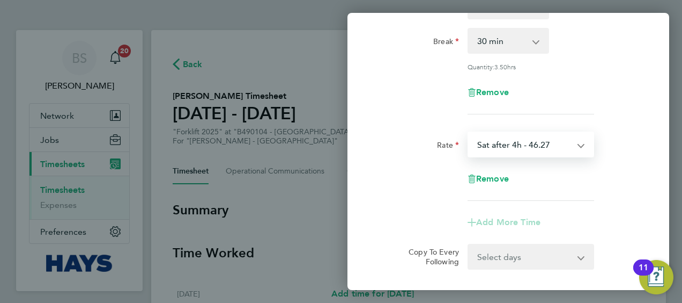
select select "30"
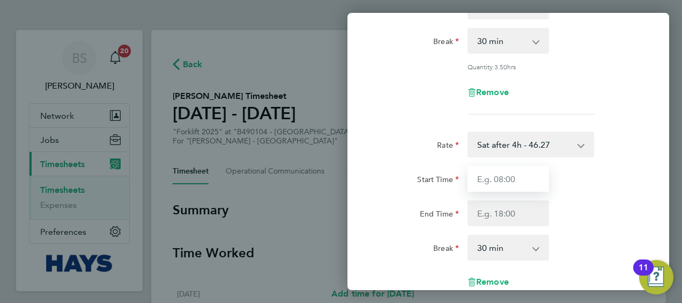
click at [513, 180] on input "Start Time" at bounding box center [509, 179] width 82 height 26
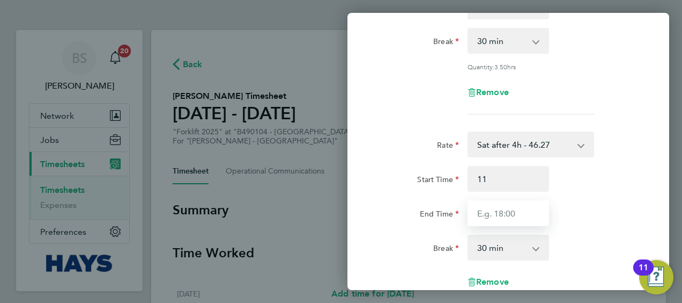
type input "11:00"
click at [528, 215] on input "End Time" at bounding box center [509, 213] width 82 height 26
type input "15:00"
click at [592, 193] on div "Start Time 11:00 End Time 15:00" at bounding box center [508, 196] width 270 height 60
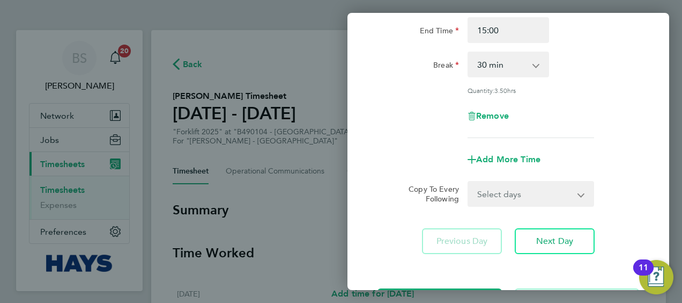
scroll to position [387, 0]
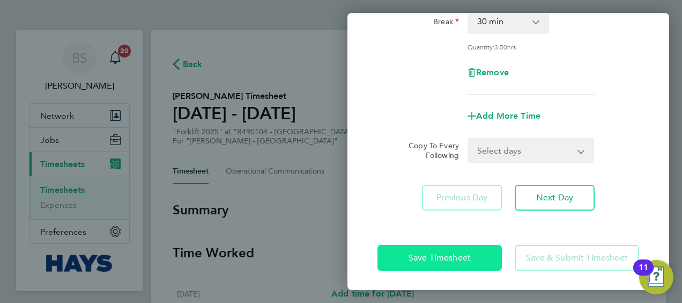
click at [483, 252] on button "Save Timesheet" at bounding box center [440, 258] width 124 height 26
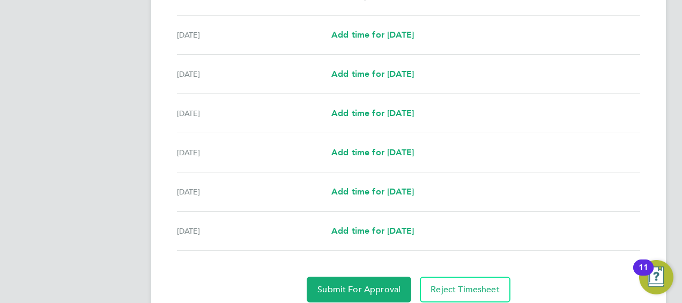
scroll to position [473, 0]
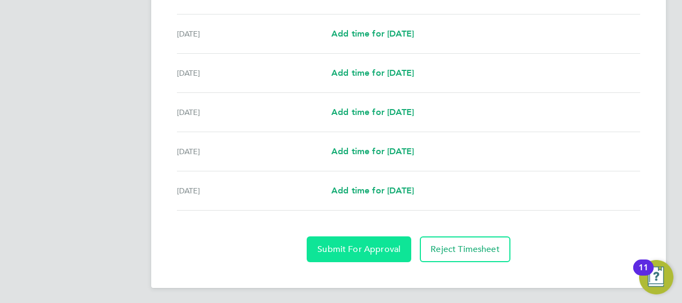
click at [375, 250] on span "Submit For Approval" at bounding box center [359, 249] width 83 height 11
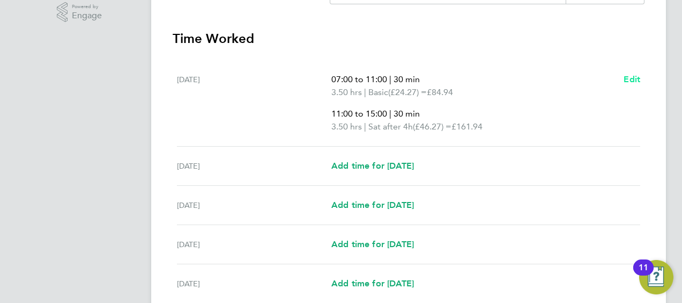
scroll to position [258, 0]
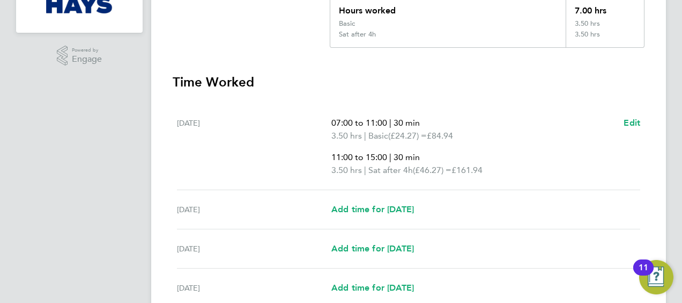
click at [623, 122] on div "07:00 to 11:00 | 30 min 3.50 hrs | Basic (£24.27) = £84.94 11:00 to 15:00 | 30 …" at bounding box center [485, 146] width 309 height 60
click at [636, 121] on span "Edit" at bounding box center [632, 122] width 17 height 10
select select "30"
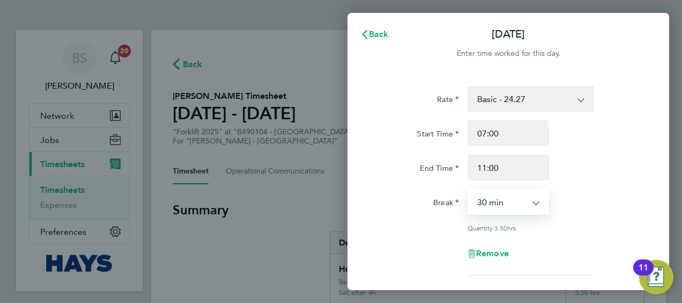
click at [522, 196] on select "0 min 15 min 30 min 45 min 60 min 75 min 90 min" at bounding box center [502, 202] width 67 height 24
select select "0"
click at [469, 190] on select "0 min 15 min 30 min 45 min 60 min 75 min 90 min" at bounding box center [502, 202] width 67 height 24
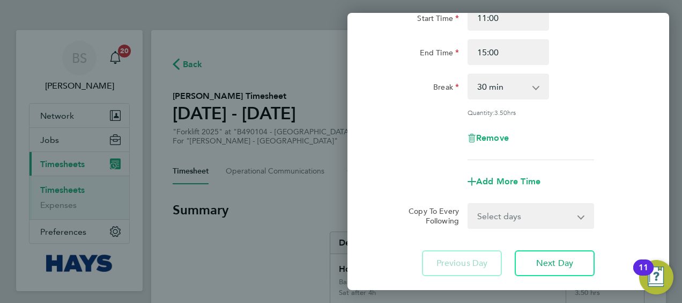
scroll to position [387, 0]
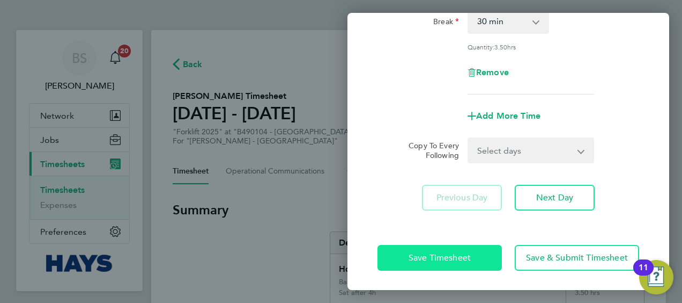
click at [482, 253] on button "Save Timesheet" at bounding box center [440, 258] width 124 height 26
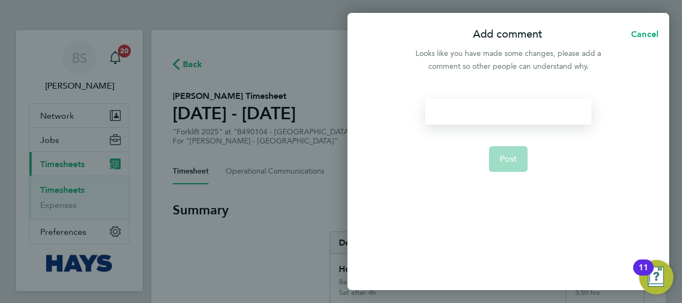
click at [533, 104] on div at bounding box center [508, 112] width 166 height 26
click at [510, 163] on span "Post" at bounding box center [509, 158] width 18 height 11
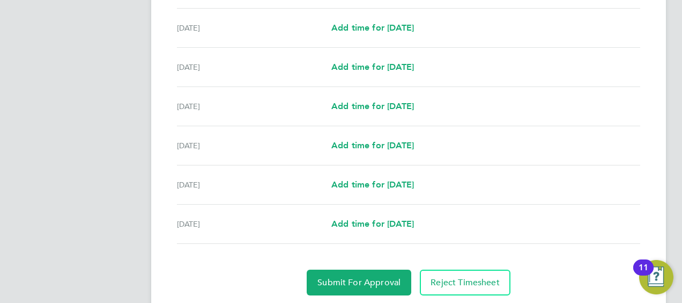
scroll to position [473, 0]
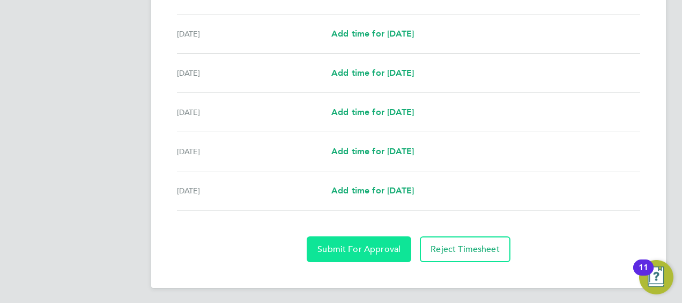
click at [368, 237] on button "Submit For Approval" at bounding box center [359, 249] width 105 height 26
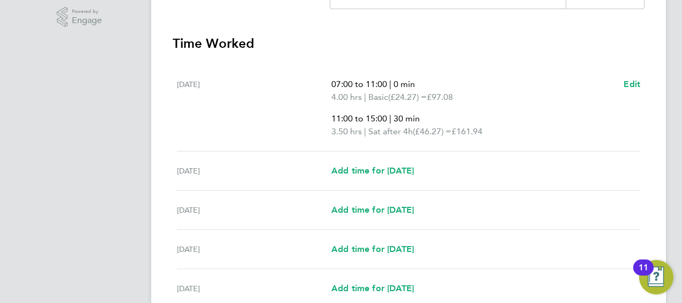
scroll to position [258, 0]
